Goal: Transaction & Acquisition: Purchase product/service

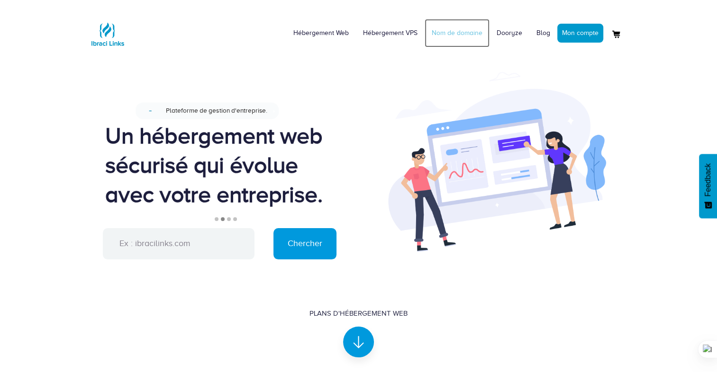
click at [438, 35] on link "Nom de domaine" at bounding box center [457, 33] width 65 height 28
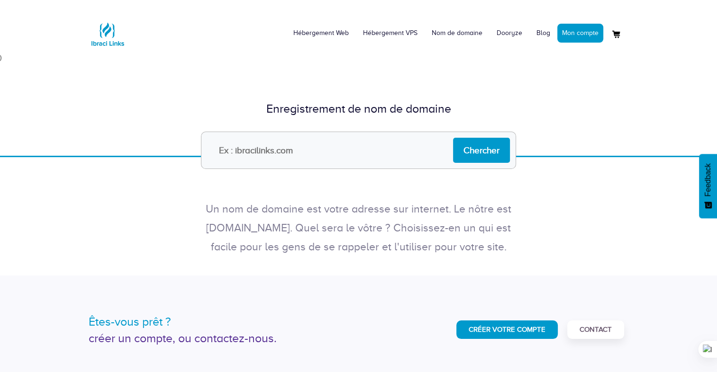
click at [301, 139] on input "text" at bounding box center [358, 150] width 315 height 37
type input "arnfag"
click at [486, 146] on input "Chercher" at bounding box center [481, 150] width 57 height 25
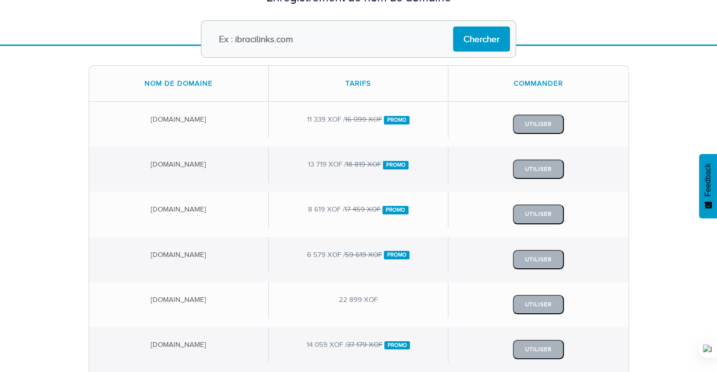
scroll to position [91, 0]
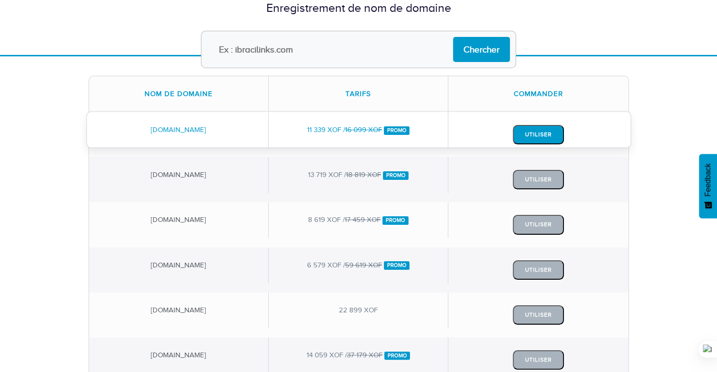
click at [533, 127] on button "Utiliser" at bounding box center [538, 134] width 51 height 19
